Goal: Check status

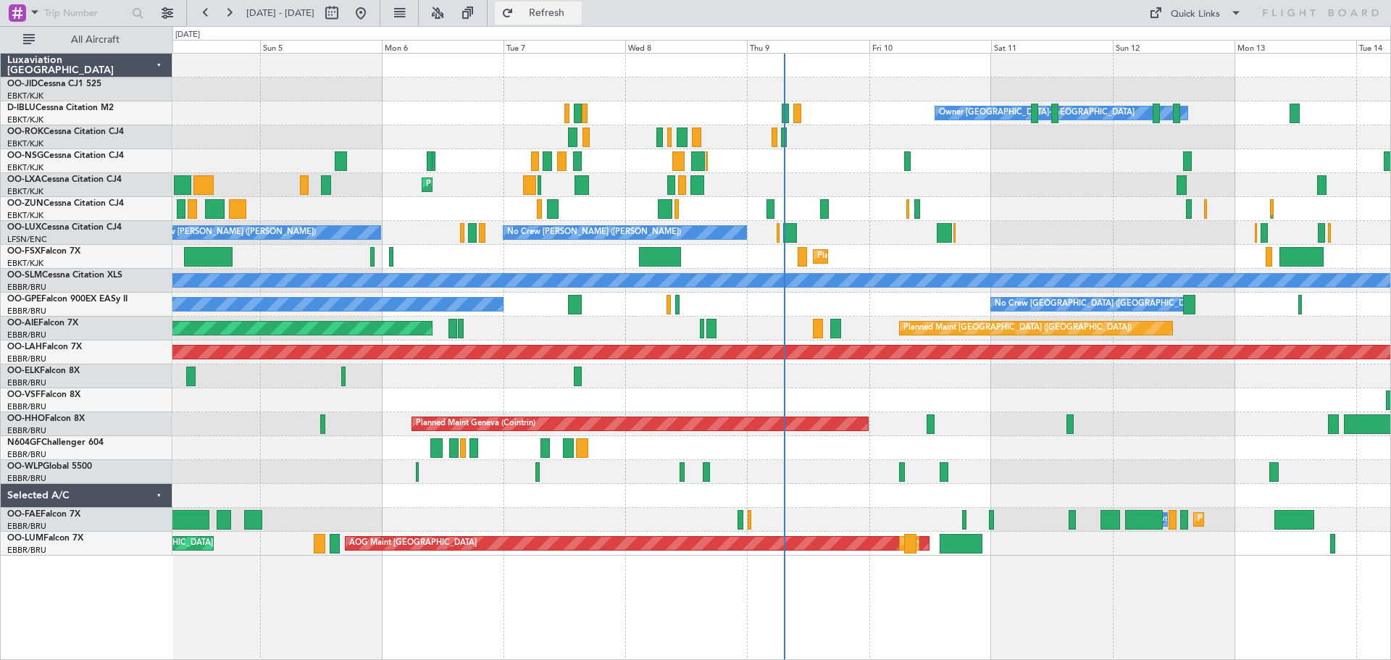
click at [577, 13] on span "Refresh" at bounding box center [547, 13] width 61 height 10
